Goal: Find specific fact: Find specific fact

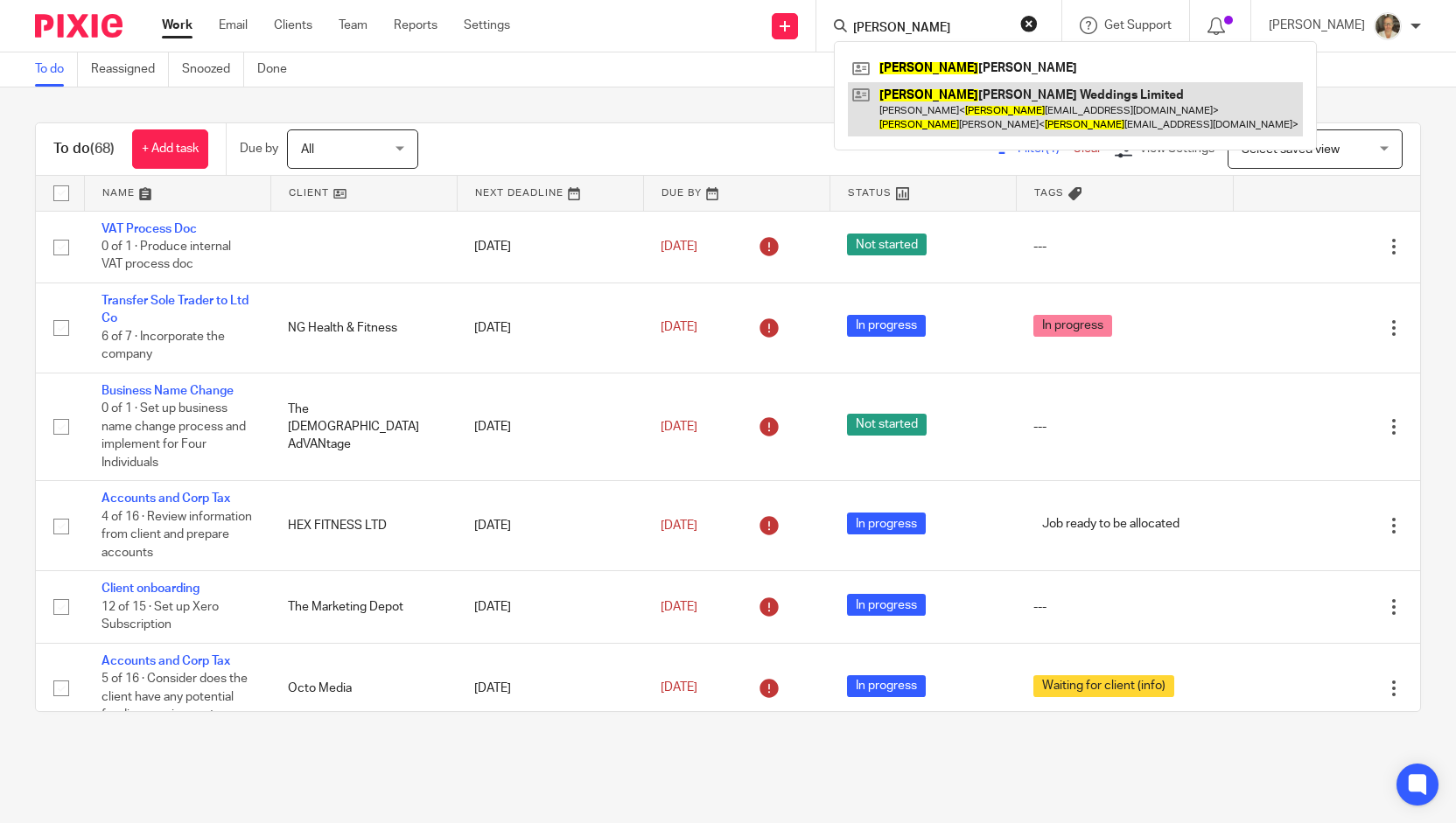
type input "kim"
click at [936, 106] on link at bounding box center [1075, 109] width 455 height 54
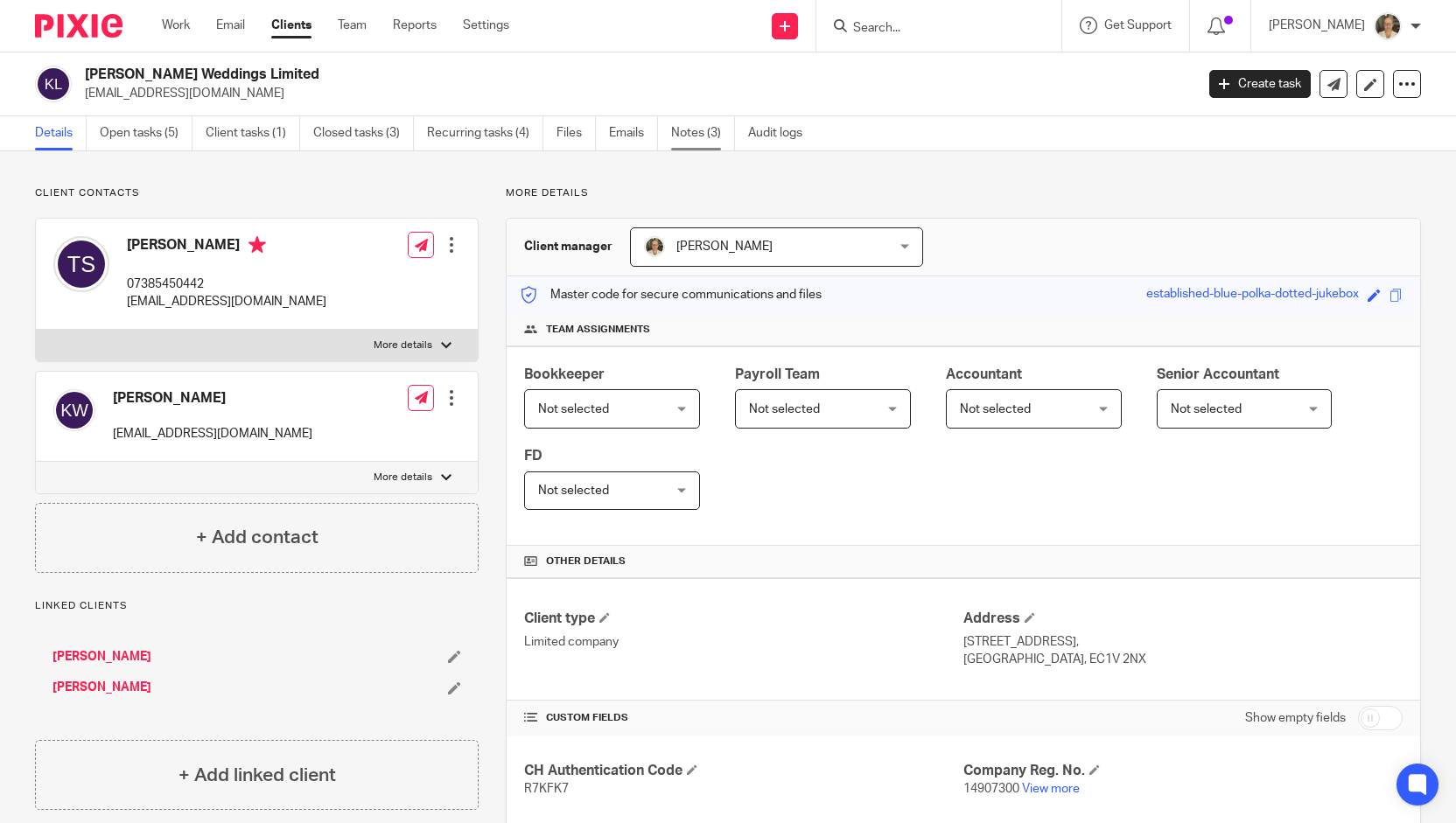
click at [677, 134] on link "Notes (3)" at bounding box center [703, 133] width 64 height 34
click at [708, 133] on link "Notes (3)" at bounding box center [703, 133] width 64 height 34
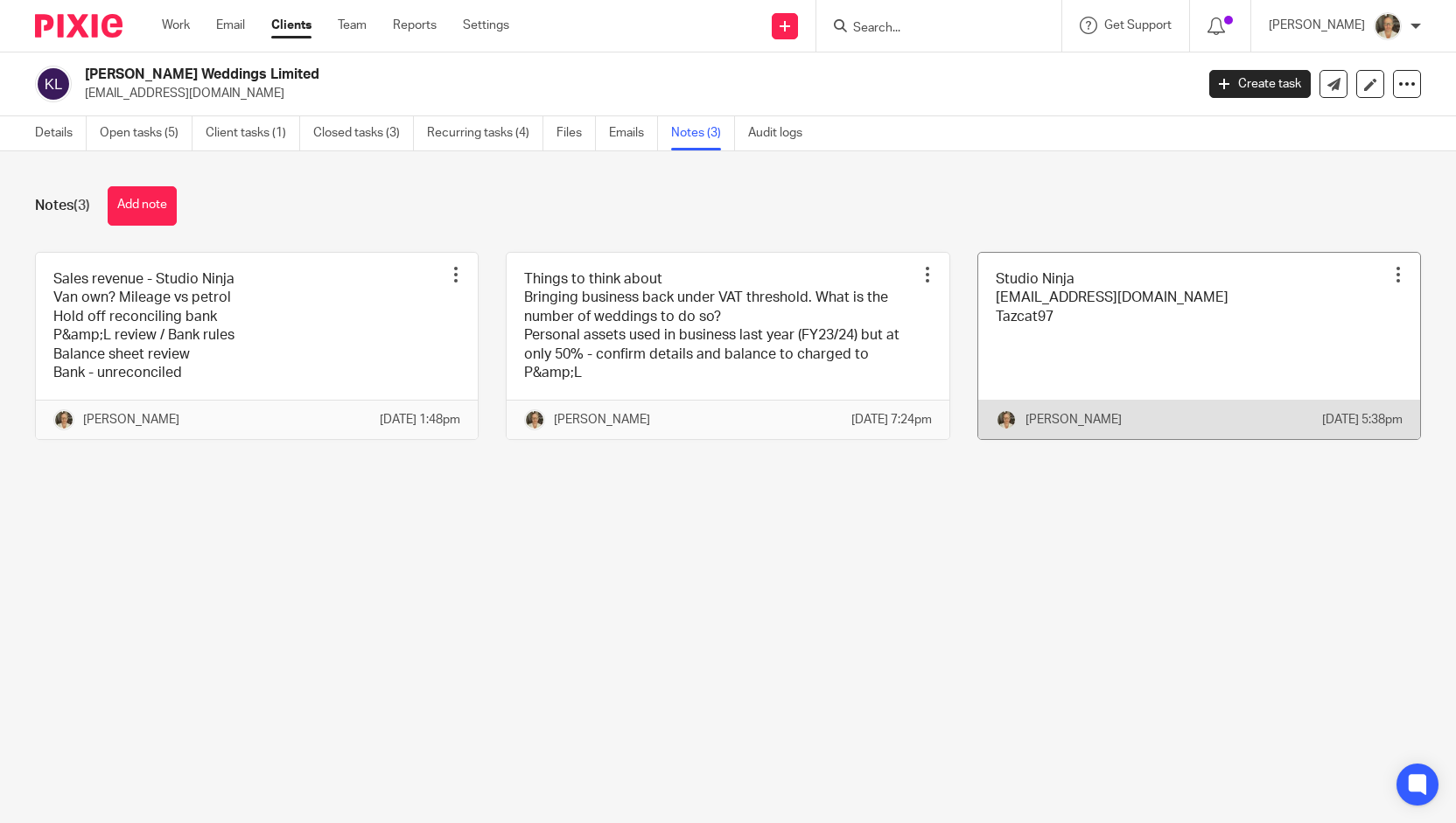
click at [1092, 294] on link at bounding box center [1200, 346] width 442 height 187
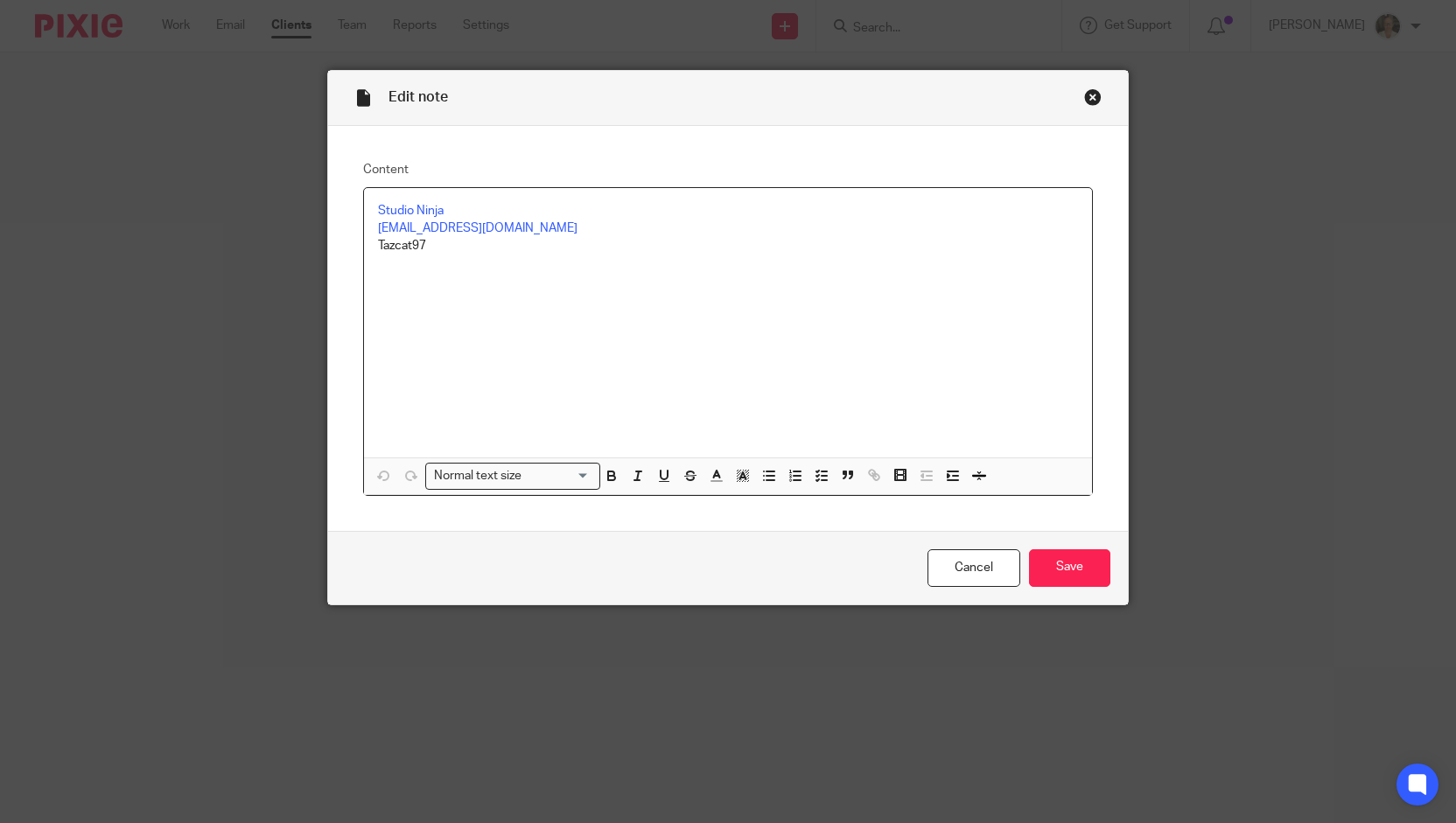
click at [578, 221] on p "[EMAIL_ADDRESS][DOMAIN_NAME]" at bounding box center [728, 229] width 699 height 18
click at [405, 205] on link "Studio Ninja" at bounding box center [411, 211] width 66 height 12
click at [441, 260] on link "[URL][DOMAIN_NAME]" at bounding box center [467, 265] width 125 height 18
click at [603, 193] on div "Studio Ninja [EMAIL_ADDRESS][DOMAIN_NAME] Tazcat97" at bounding box center [727, 323] width 727 height 270
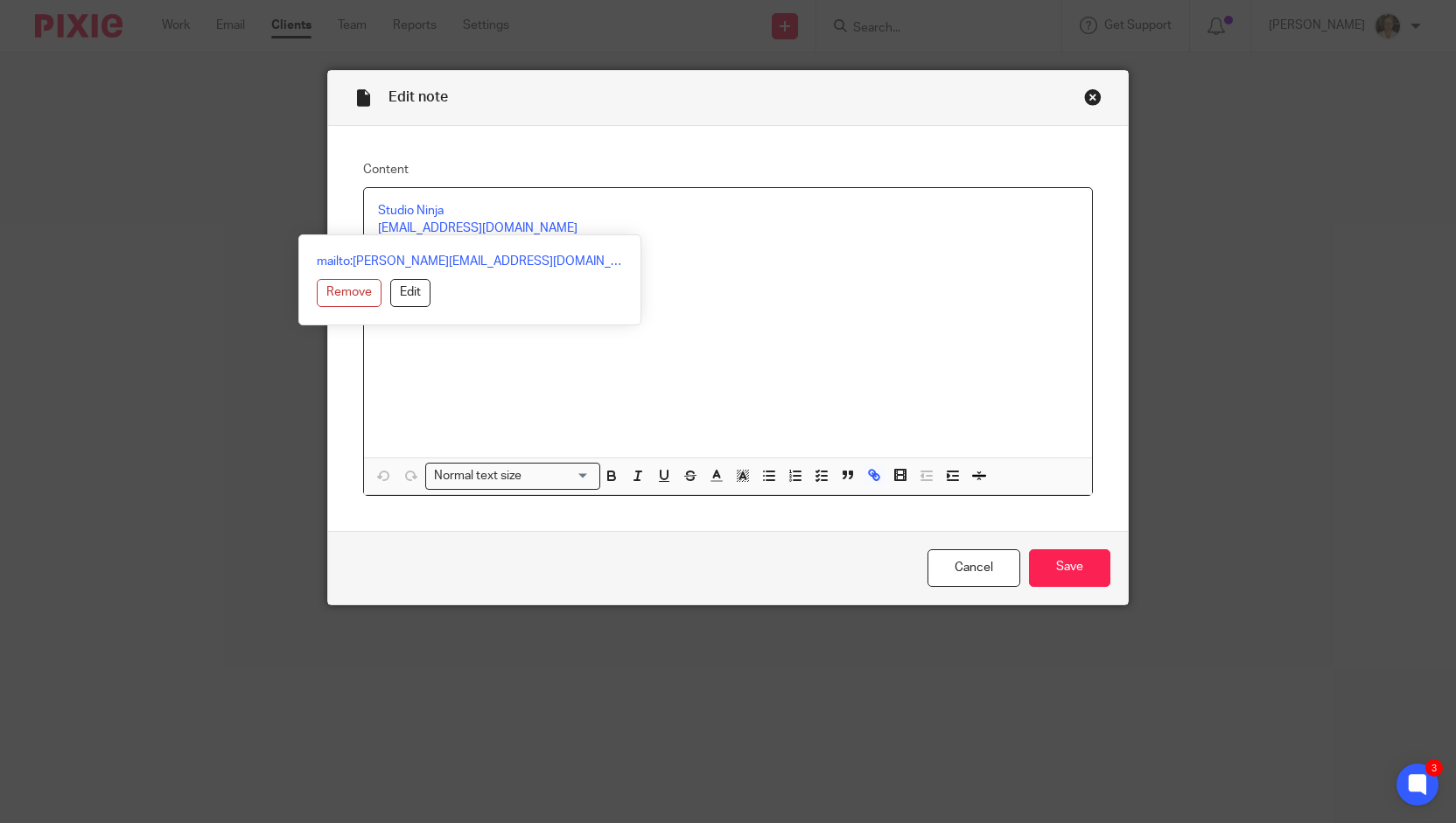
drag, startPoint x: 574, startPoint y: 231, endPoint x: 360, endPoint y: 226, distance: 214.1
click at [364, 226] on div "Studio Ninja [EMAIL_ADDRESS][DOMAIN_NAME] Tazcat97" at bounding box center [727, 323] width 727 height 270
copy link "[EMAIL_ADDRESS][DOMAIN_NAME]"
click at [641, 229] on p "[EMAIL_ADDRESS][DOMAIN_NAME]" at bounding box center [728, 229] width 699 height 18
drag, startPoint x: 430, startPoint y: 246, endPoint x: 365, endPoint y: 251, distance: 65.2
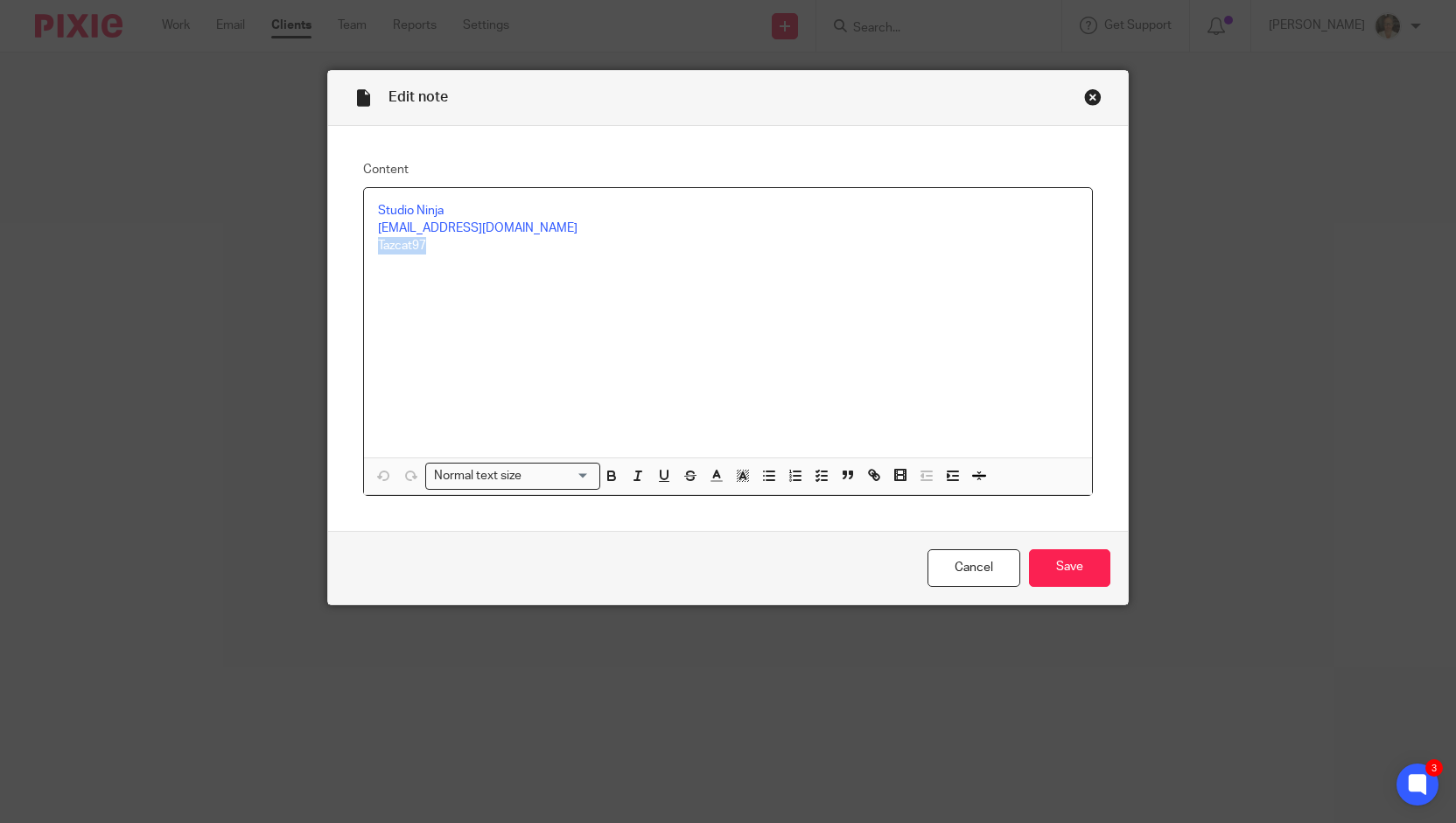
click at [365, 251] on div "Studio Ninja [EMAIL_ADDRESS][DOMAIN_NAME] Tazcat97" at bounding box center [727, 323] width 727 height 270
copy p "Tazcat97"
